Goal: Check status: Check status

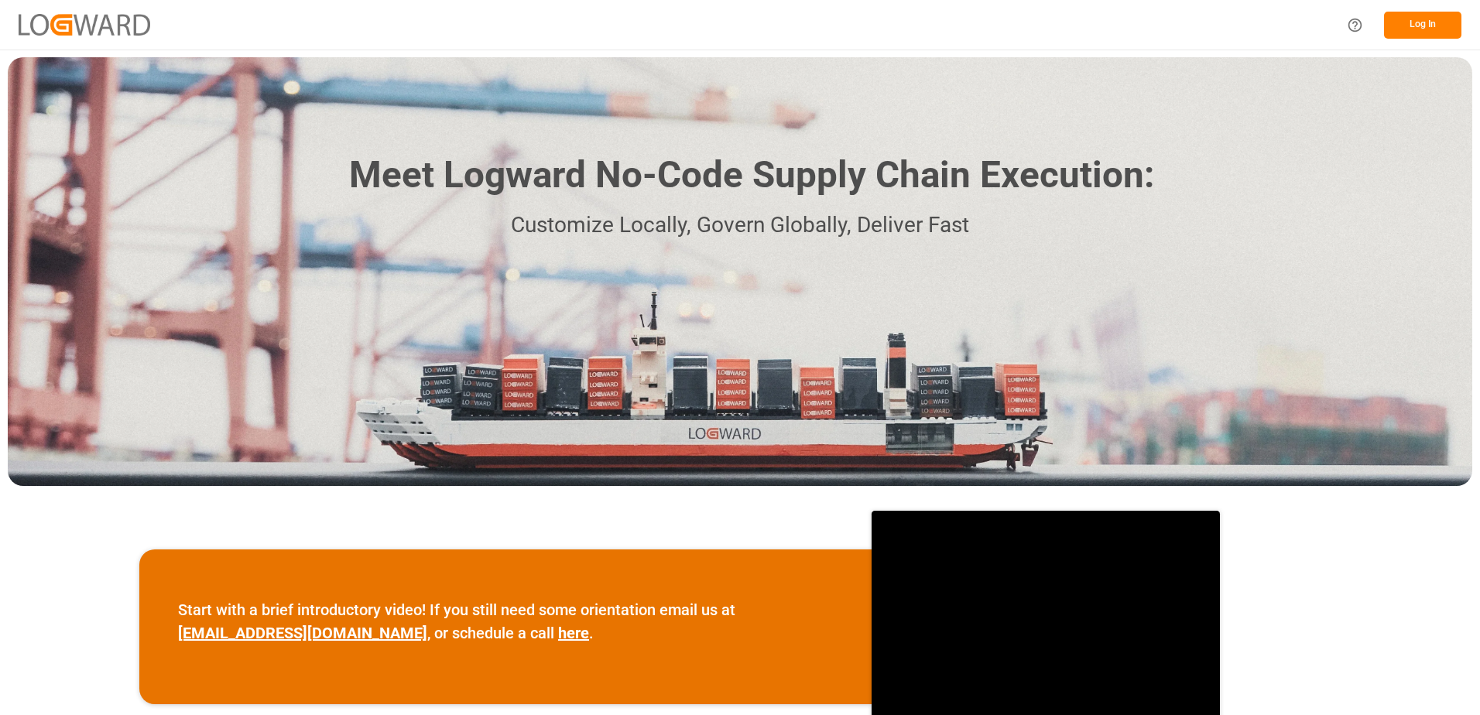
click at [1437, 30] on button "Log In" at bounding box center [1422, 25] width 77 height 27
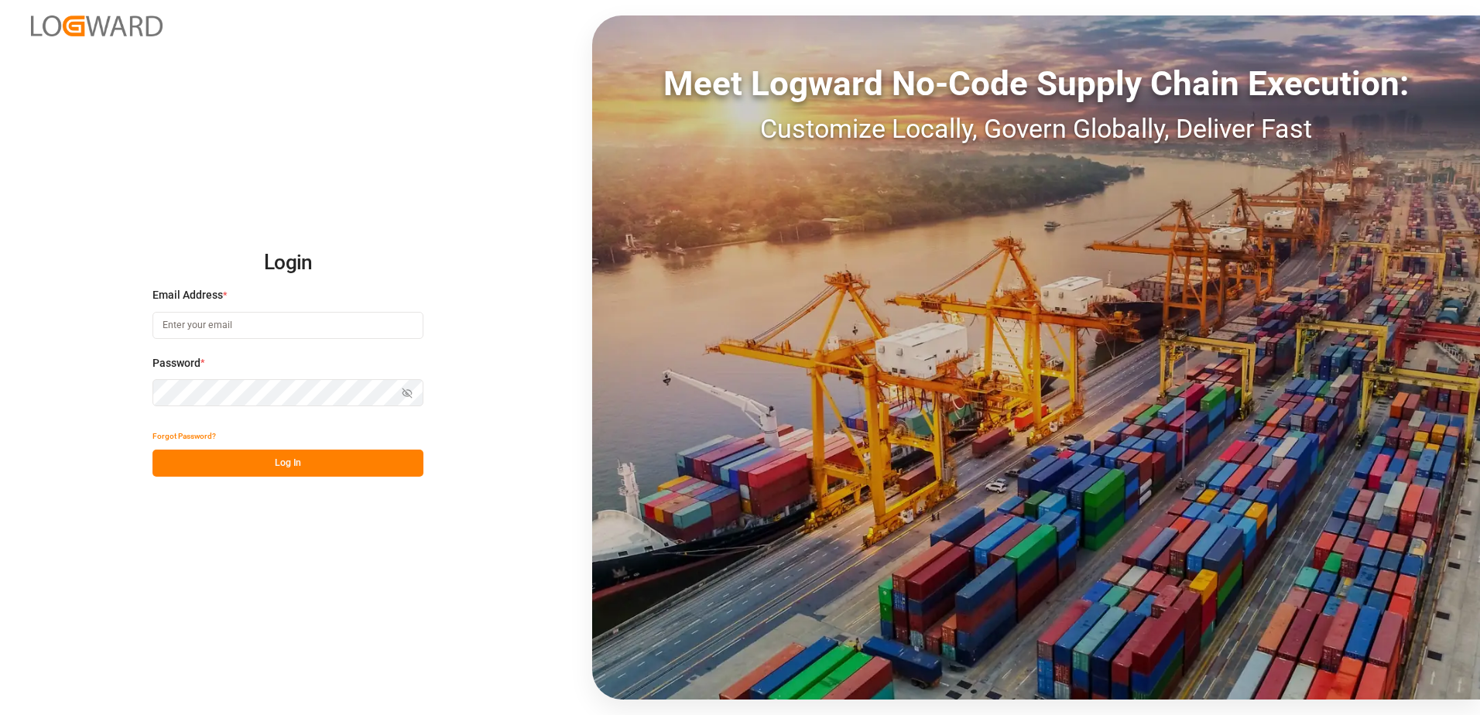
click at [282, 328] on input at bounding box center [288, 325] width 271 height 27
type input "[PERSON_NAME][EMAIL_ADDRESS][DOMAIN_NAME]"
click at [406, 393] on icon "button" at bounding box center [407, 393] width 11 height 11
click at [279, 456] on button "Log In" at bounding box center [288, 463] width 271 height 27
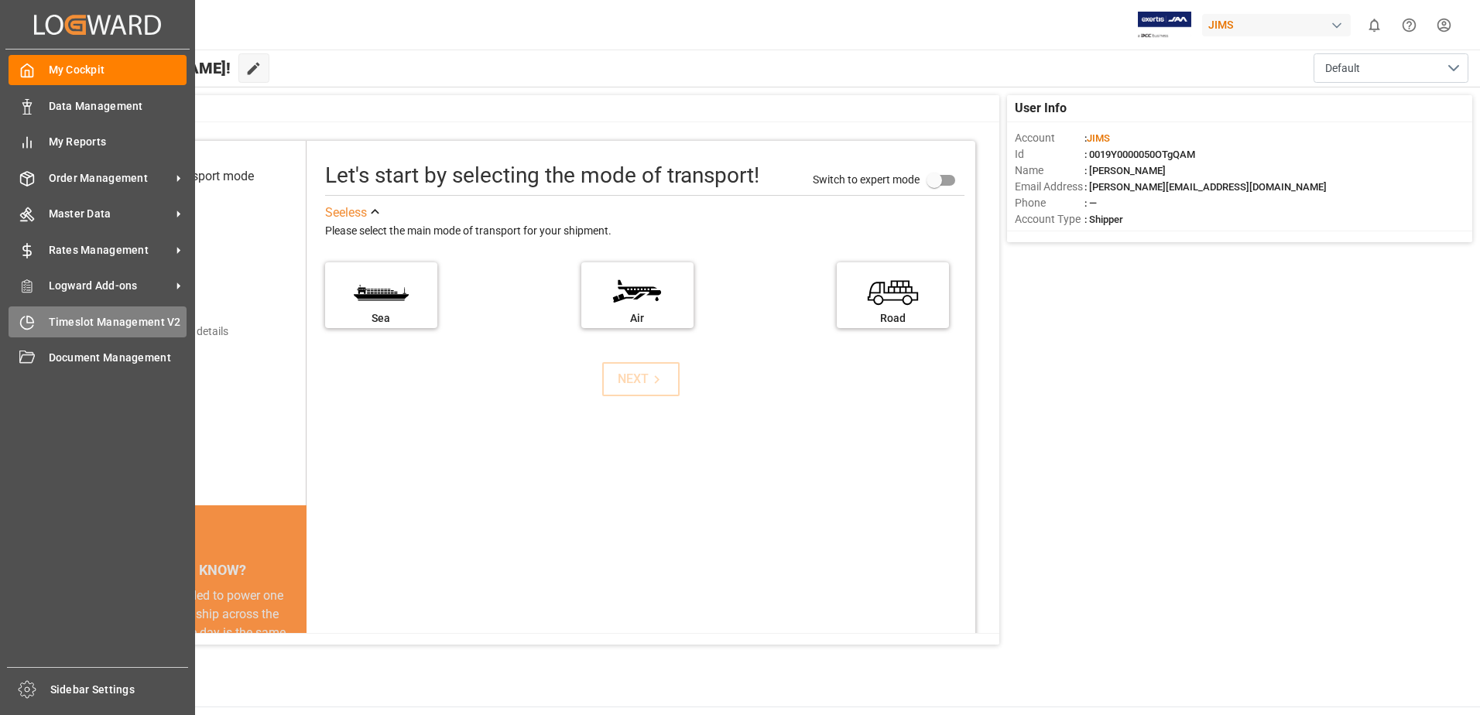
click at [32, 321] on icon at bounding box center [26, 322] width 15 height 15
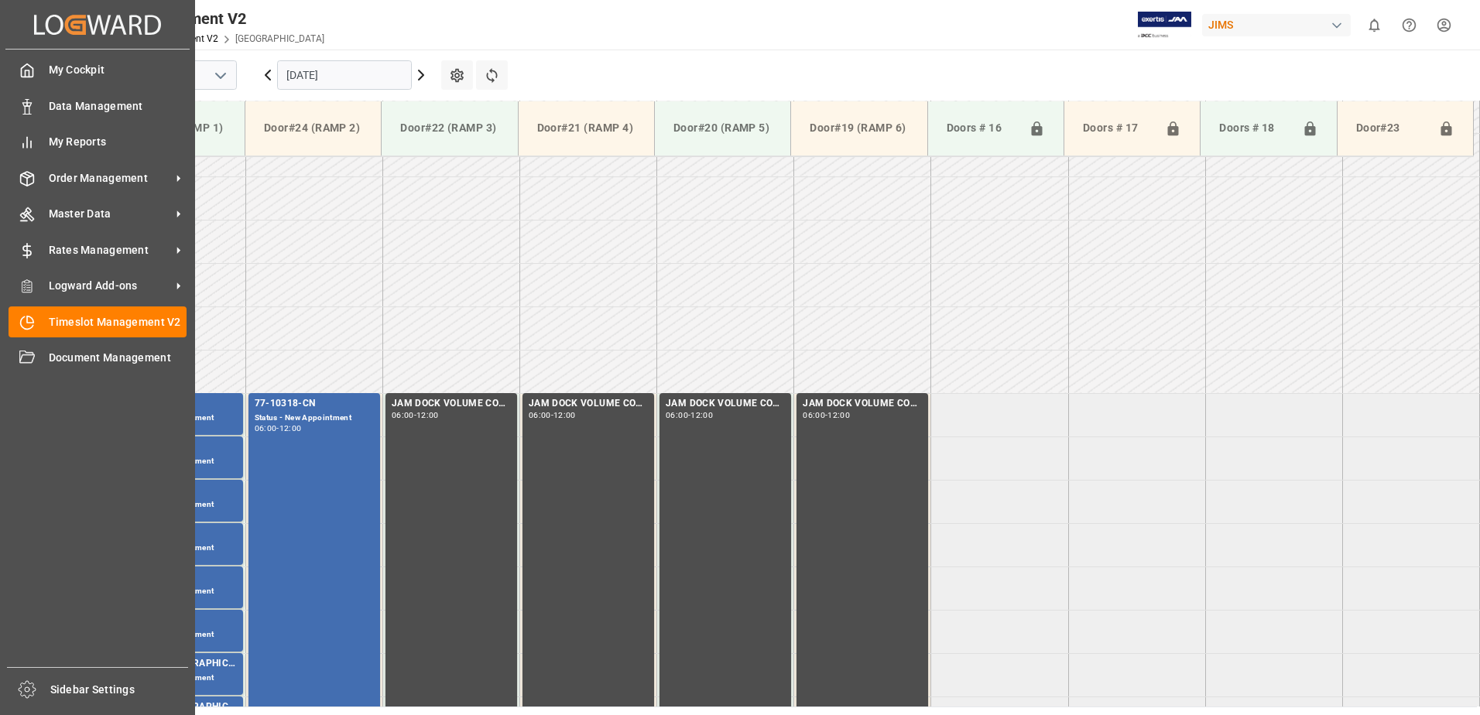
scroll to position [424, 0]
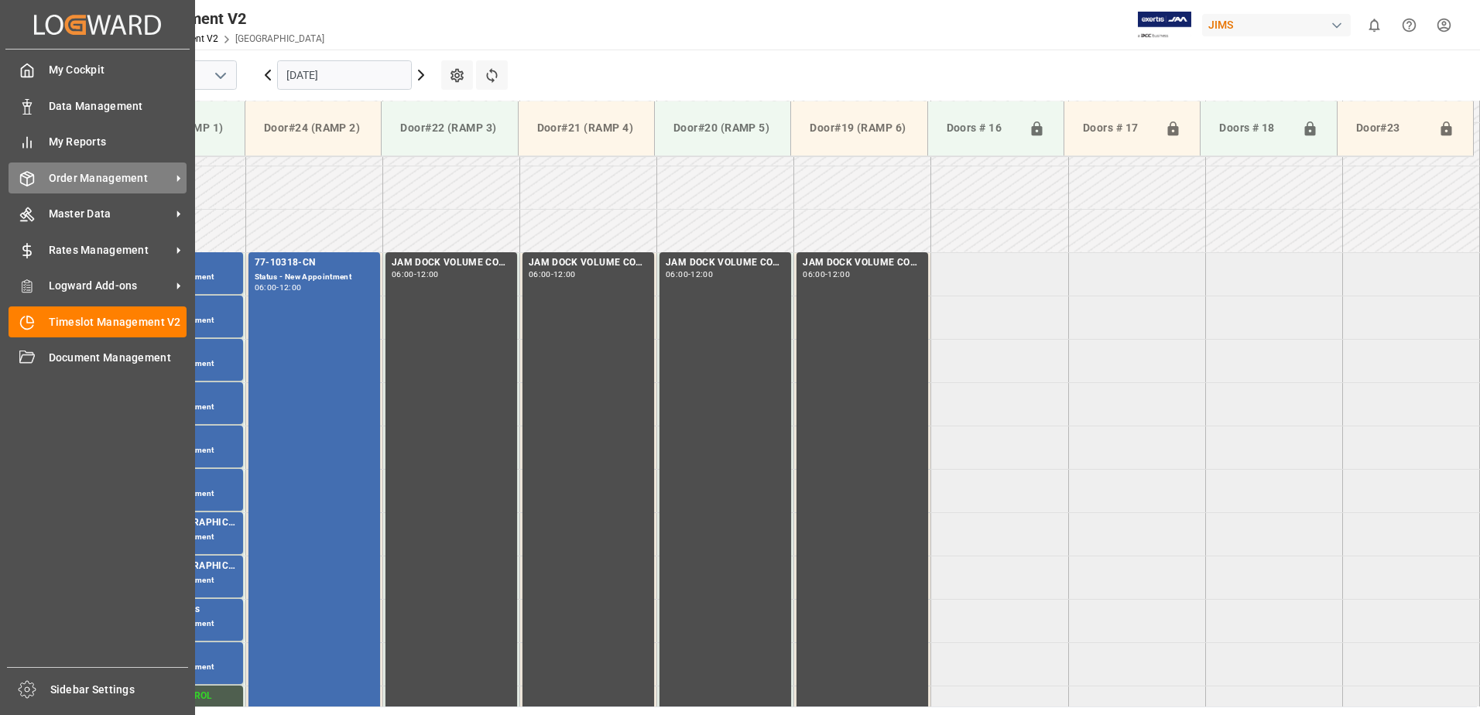
click at [76, 176] on span "Order Management" at bounding box center [110, 178] width 122 height 16
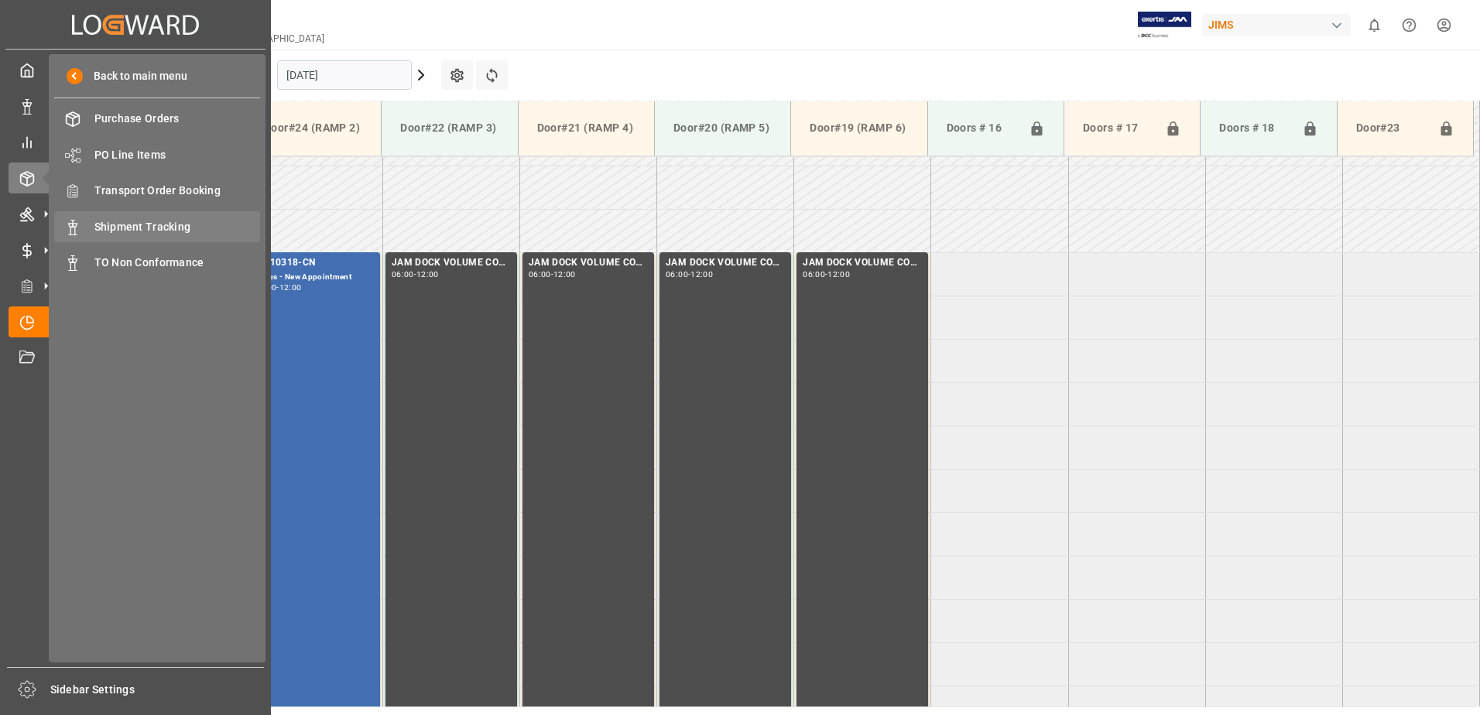
click at [167, 225] on span "Shipment Tracking" at bounding box center [177, 227] width 166 height 16
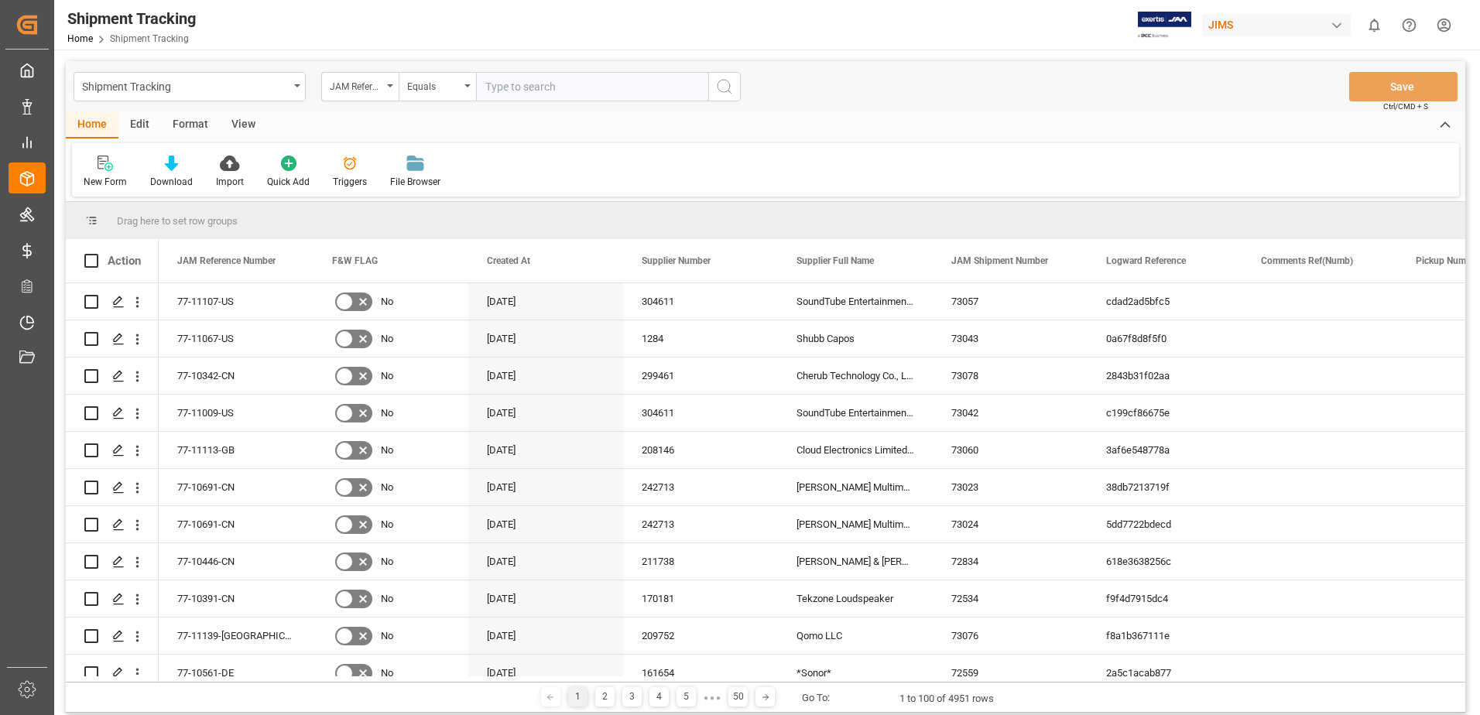
click at [586, 83] on input "text" at bounding box center [592, 86] width 232 height 29
type input "77-10318-cn"
click at [719, 86] on icon "search button" at bounding box center [724, 86] width 19 height 19
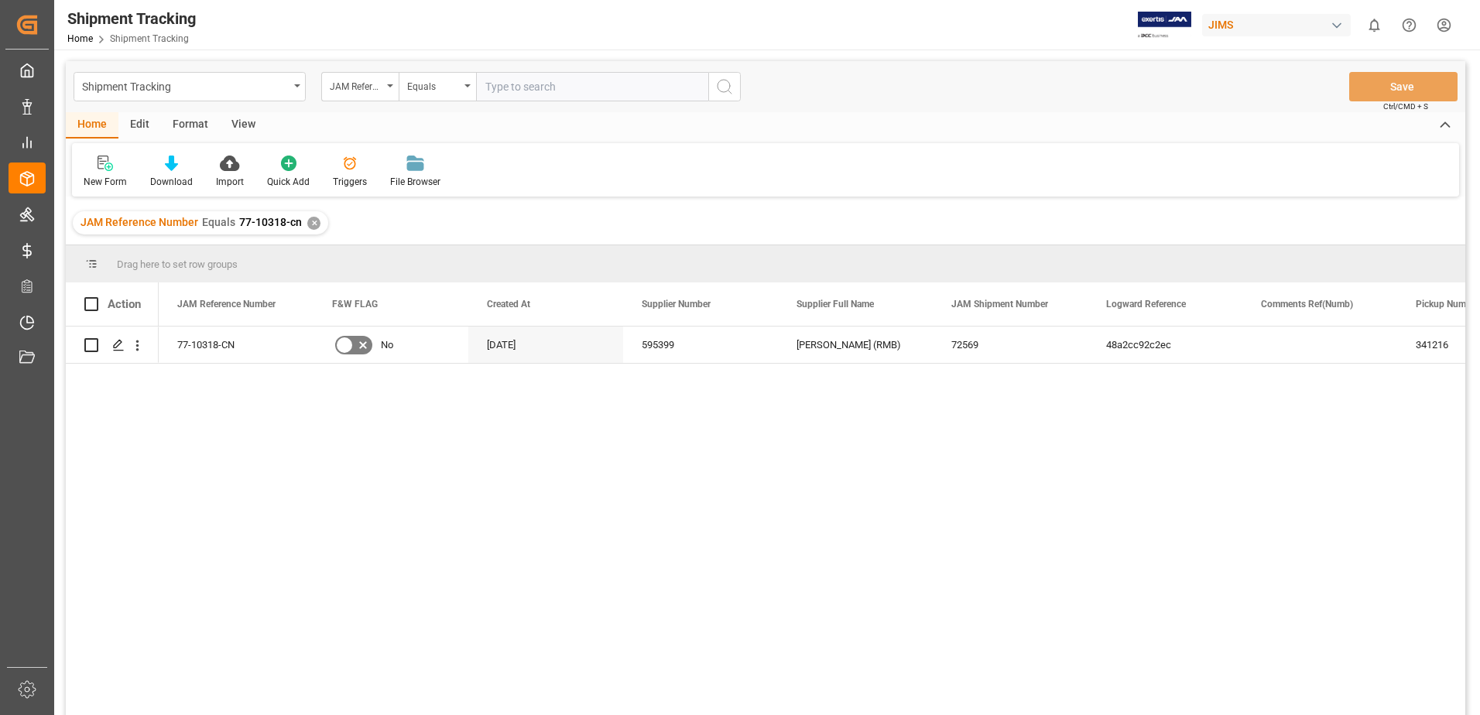
click at [242, 122] on div "View" at bounding box center [243, 125] width 47 height 26
click at [98, 173] on div "Default" at bounding box center [98, 172] width 53 height 34
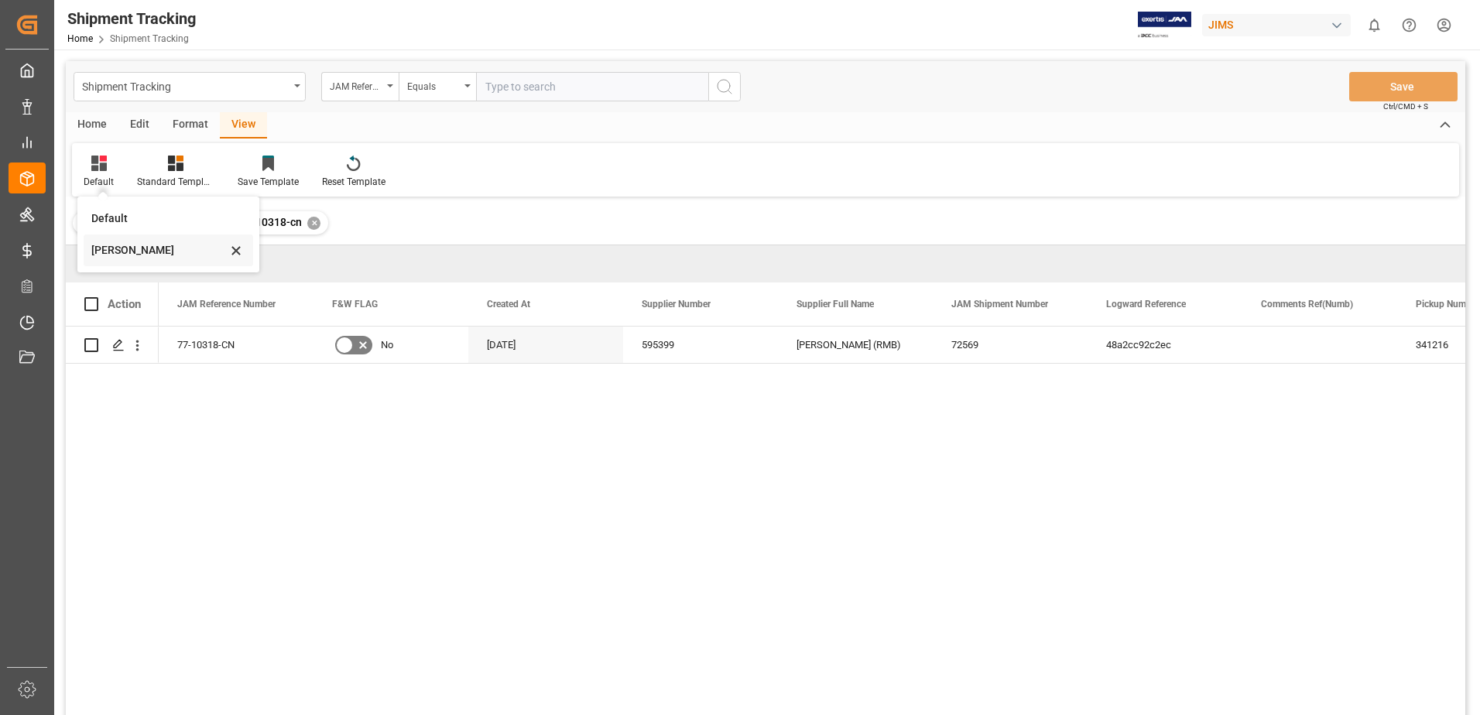
click at [131, 252] on div "[PERSON_NAME]" at bounding box center [158, 250] width 135 height 16
